Goal: Information Seeking & Learning: Learn about a topic

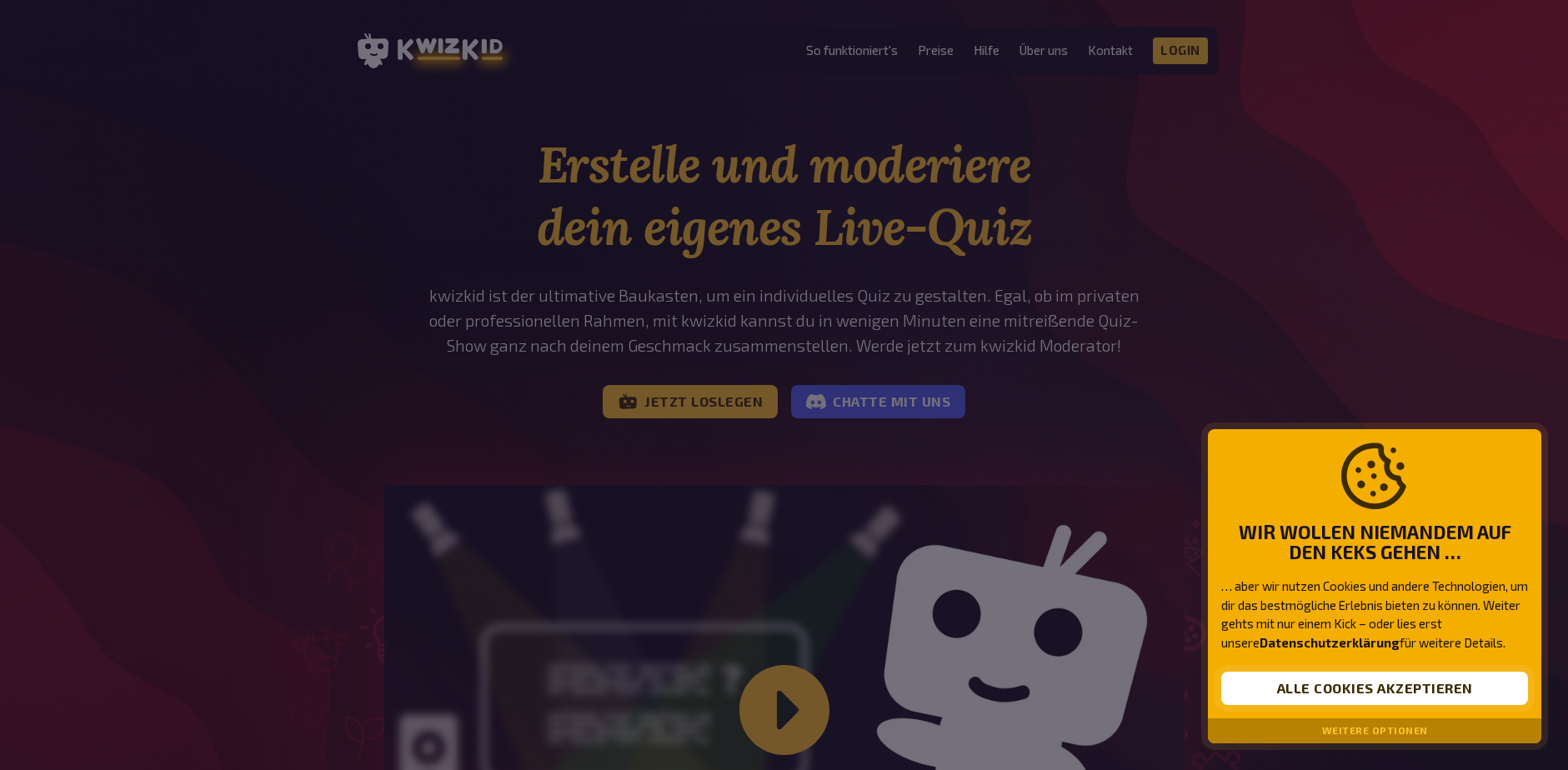
click at [1340, 685] on button "Alle Cookies akzeptieren" at bounding box center [1374, 688] width 307 height 33
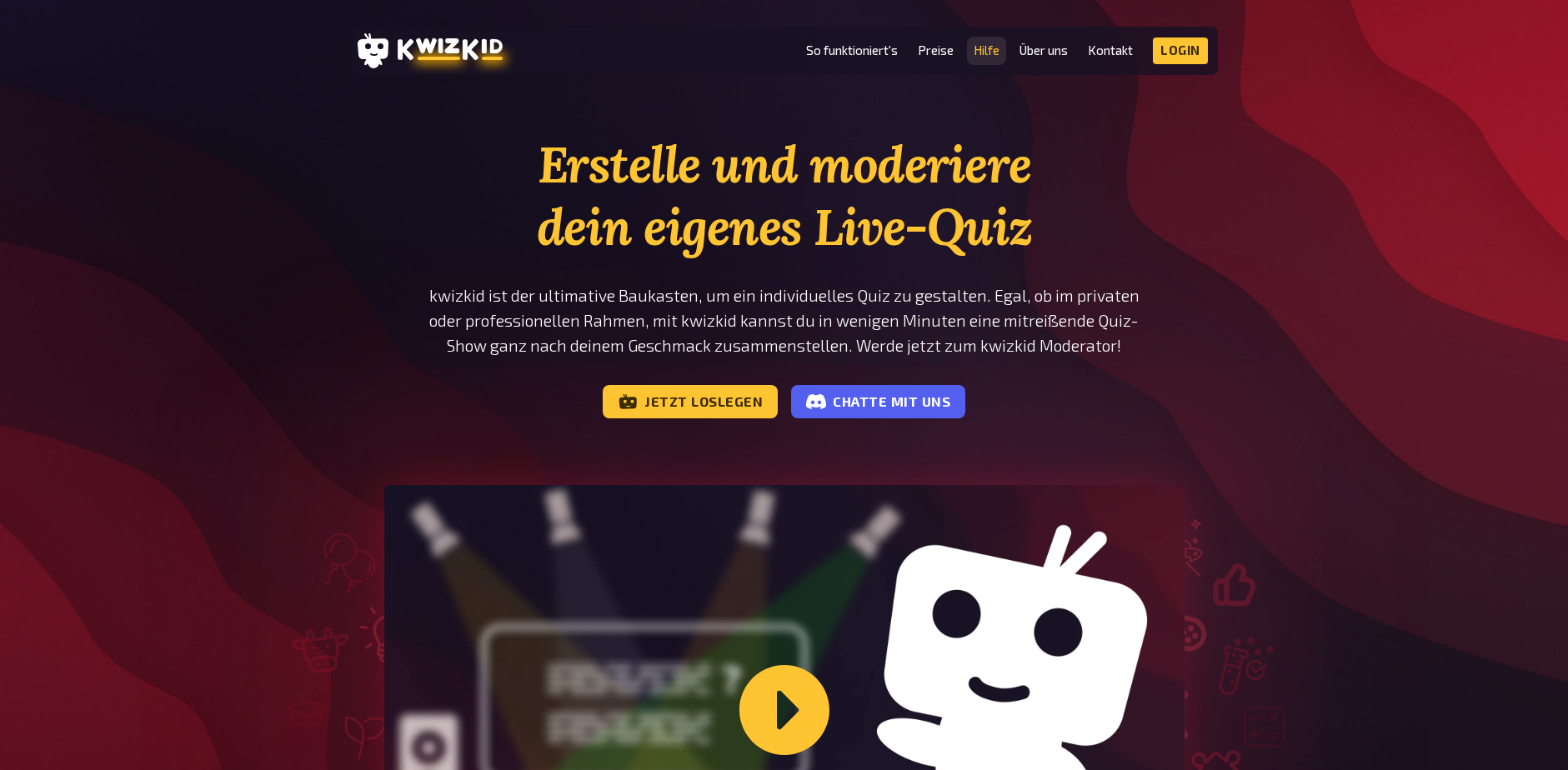
click at [992, 51] on link "Hilfe" at bounding box center [986, 50] width 26 height 14
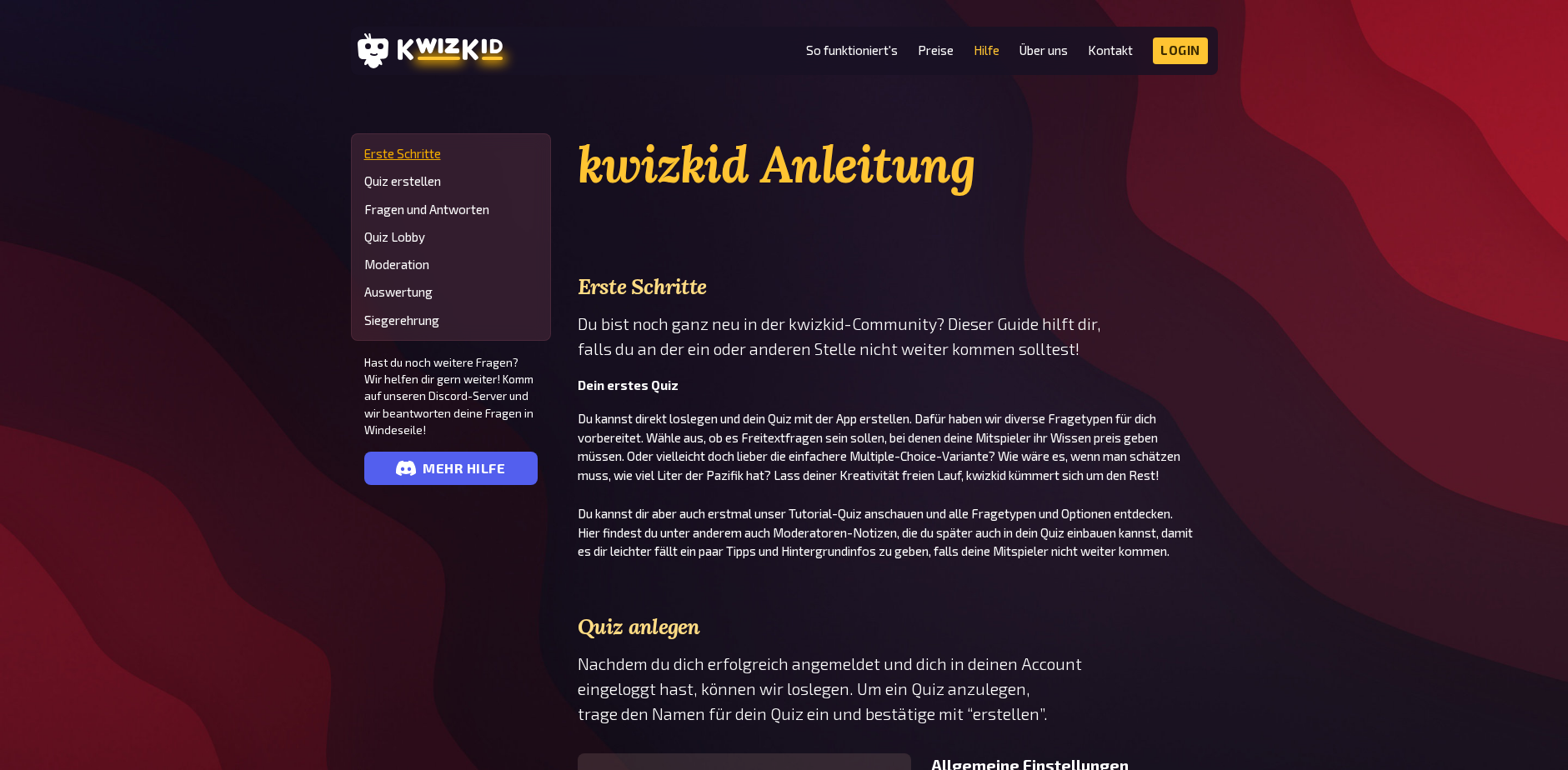
click at [388, 157] on link "Erste Schritte" at bounding box center [451, 153] width 173 height 14
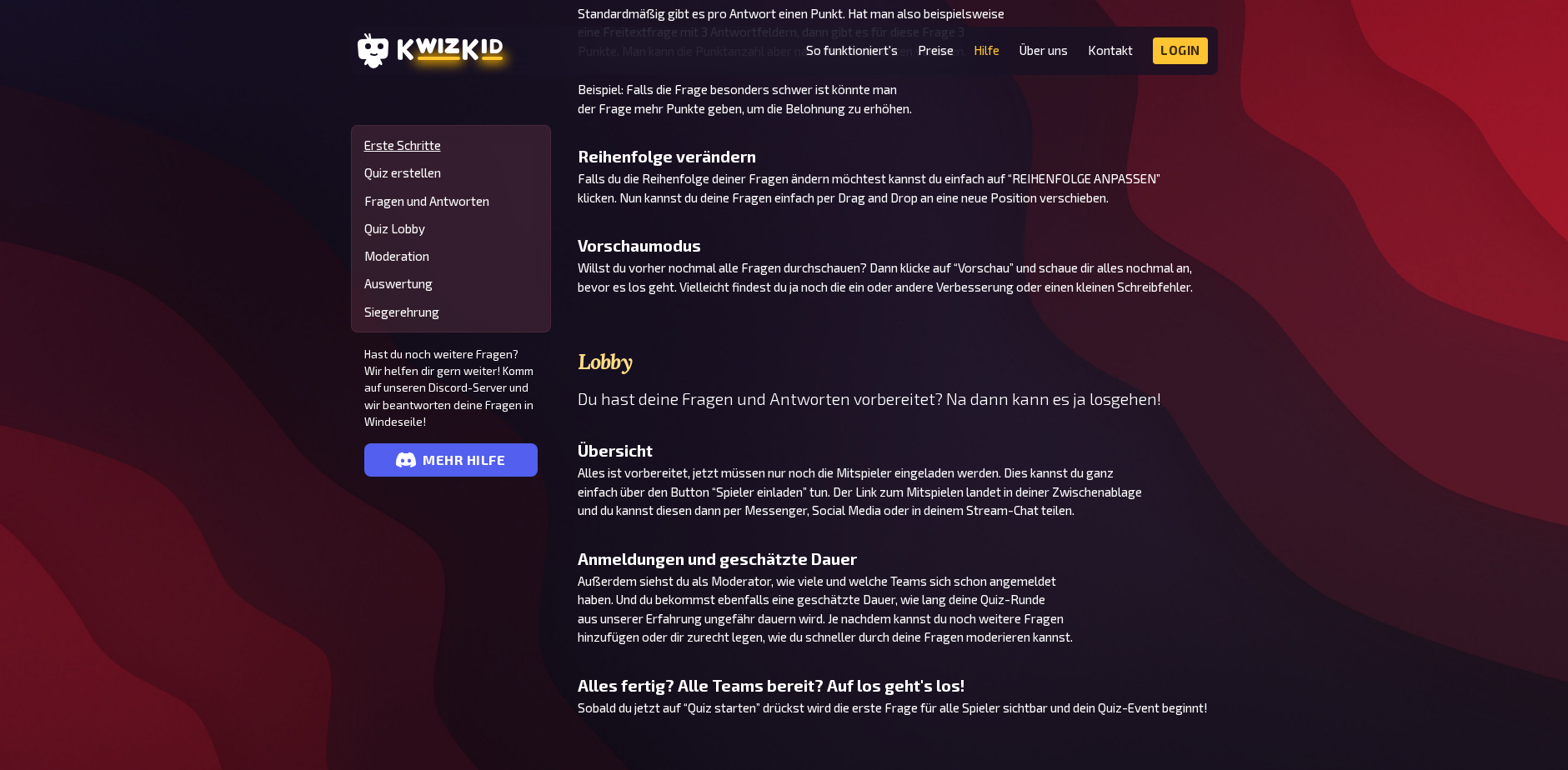
scroll to position [2097, 0]
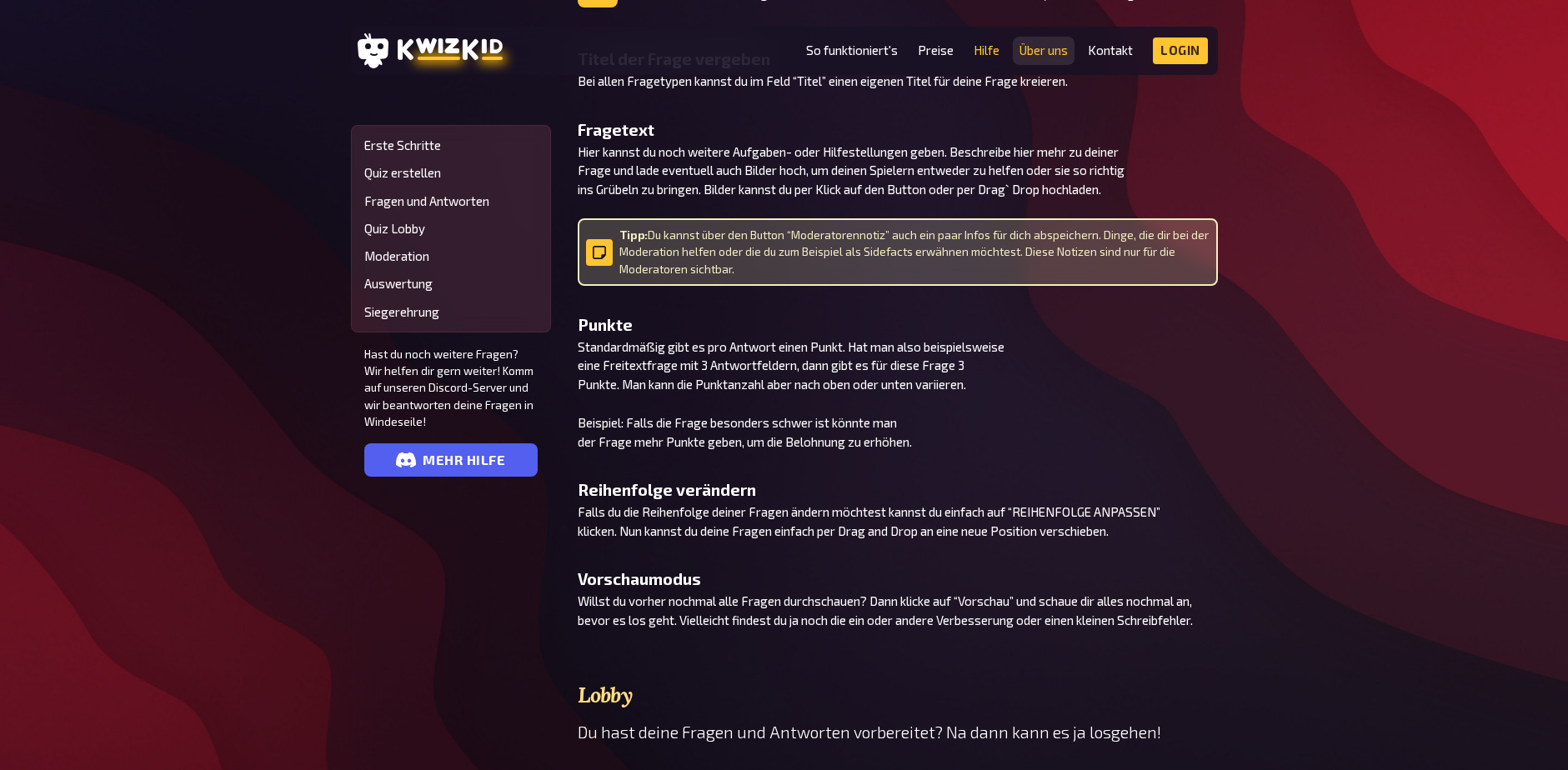
click at [1043, 52] on link "Über uns" at bounding box center [1044, 50] width 48 height 14
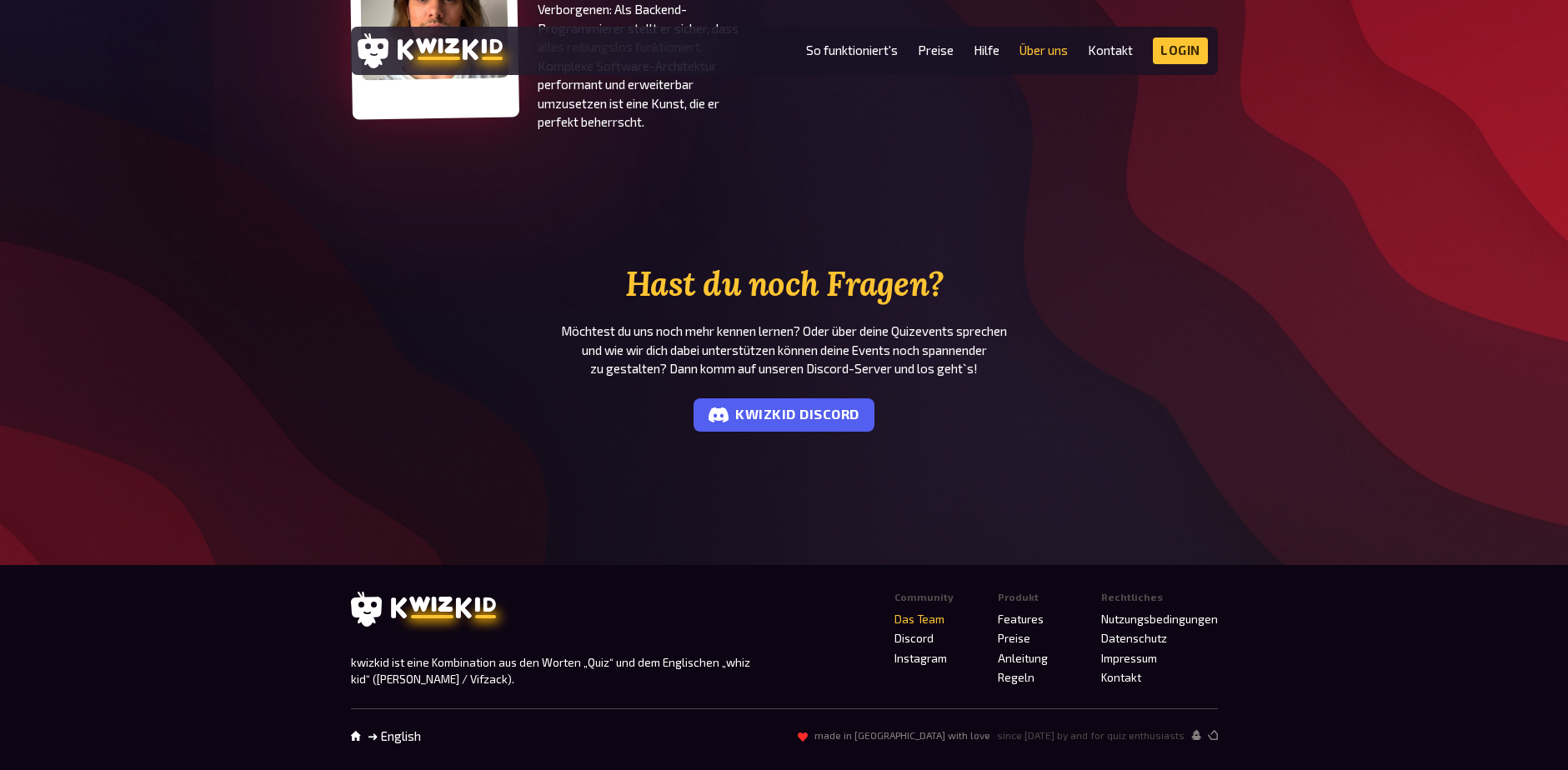
scroll to position [1303, 0]
drag, startPoint x: 898, startPoint y: 734, endPoint x: 1151, endPoint y: 725, distance: 253.2
click at [1151, 725] on div "Home ➜ English made in [GEOGRAPHIC_DATA] with love since [DATE] by and for quiz…" at bounding box center [784, 725] width 867 height 35
